Goal: Download file/media

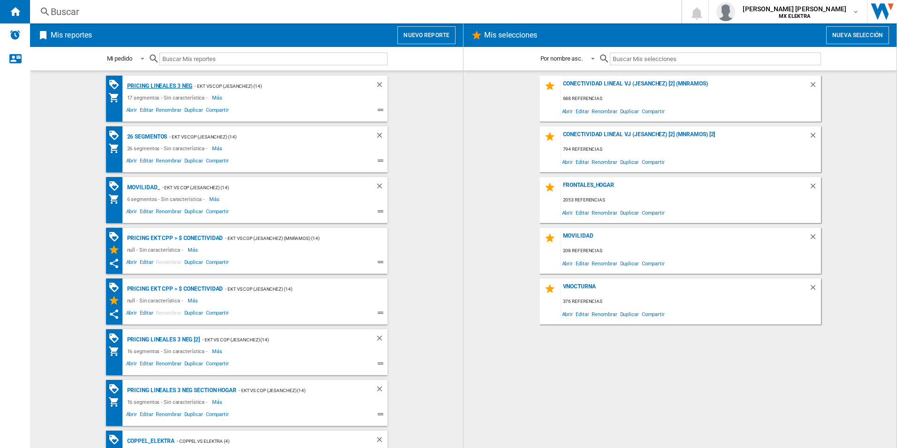
click at [160, 85] on div "Pricing lineales 3 neg" at bounding box center [159, 86] width 68 height 12
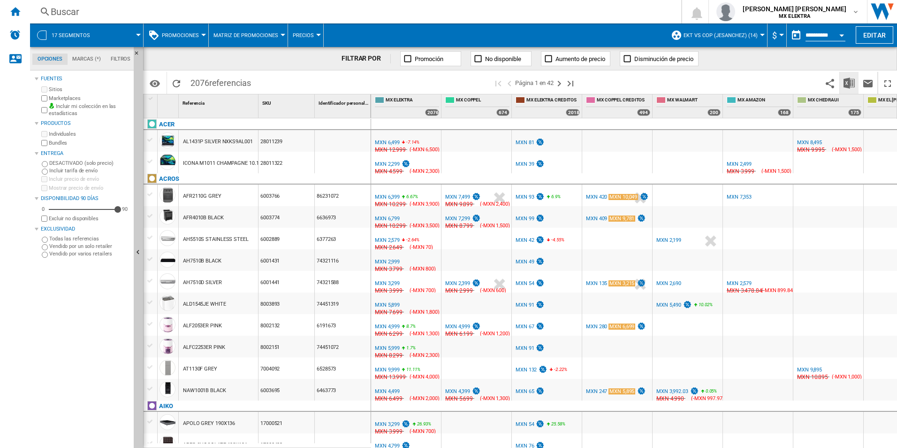
click at [851, 84] on img "Descargar en Excel" at bounding box center [849, 82] width 11 height 11
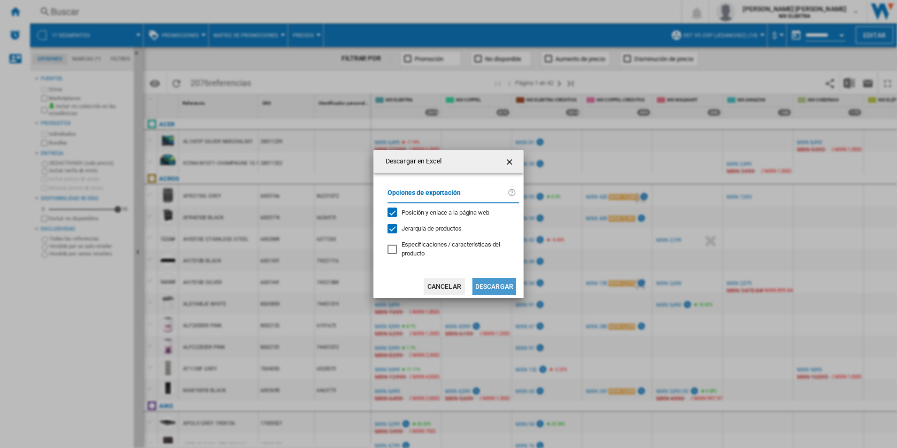
click at [490, 279] on button "Descargar" at bounding box center [495, 286] width 44 height 17
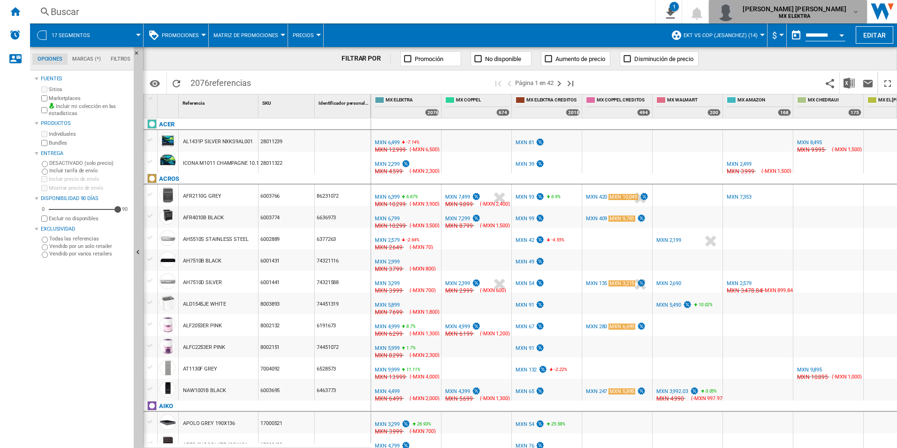
click at [824, 13] on span "juan carlos romero marta" at bounding box center [795, 8] width 104 height 9
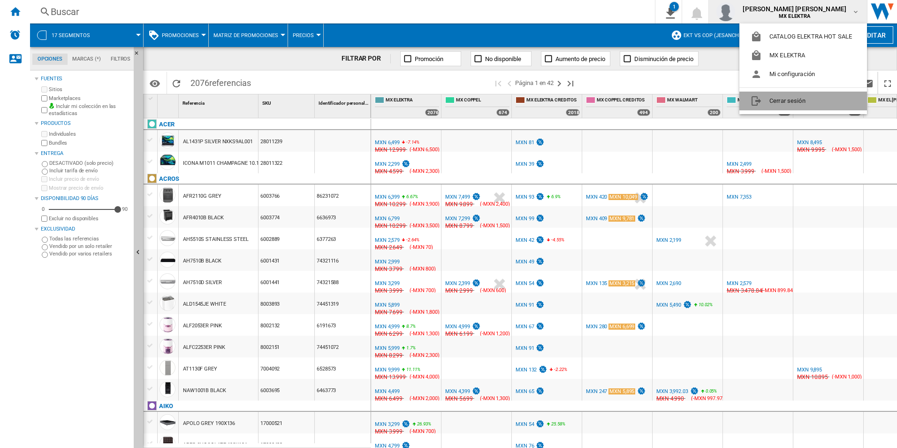
click at [760, 95] on button "Cerrar sesión" at bounding box center [804, 101] width 128 height 19
